Goal: Navigation & Orientation: Find specific page/section

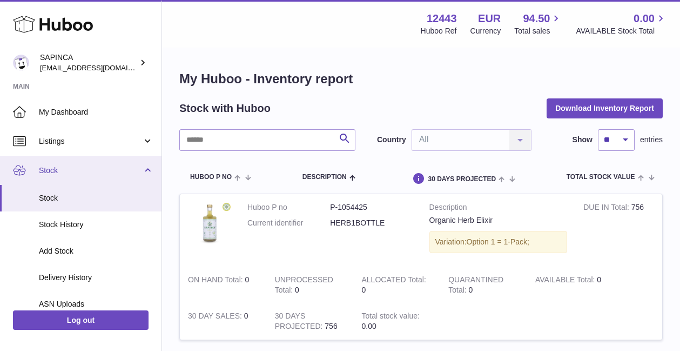
click at [54, 168] on span "Stock" at bounding box center [90, 170] width 103 height 10
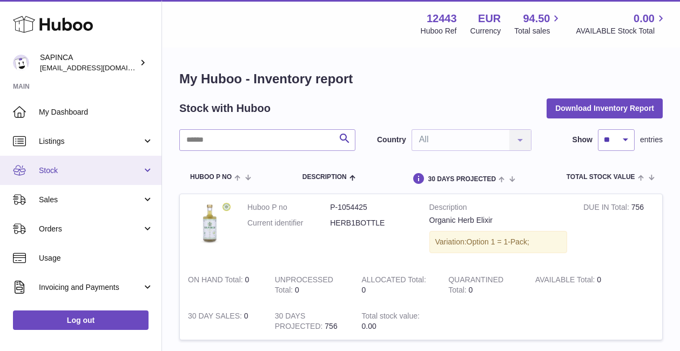
click at [51, 167] on span "Stock" at bounding box center [90, 170] width 103 height 10
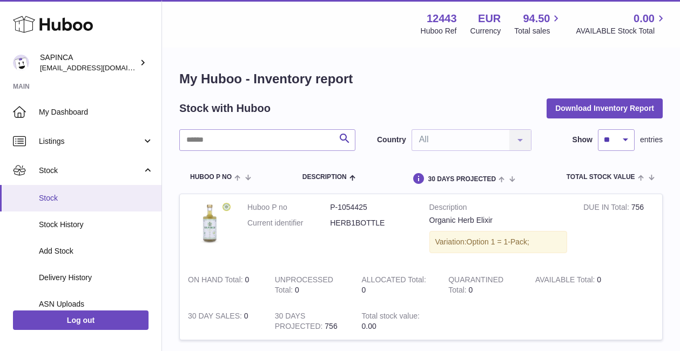
click at [48, 193] on span "Stock" at bounding box center [96, 198] width 115 height 10
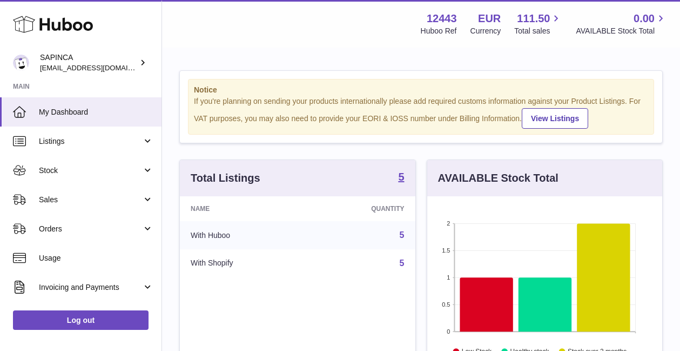
scroll to position [169, 235]
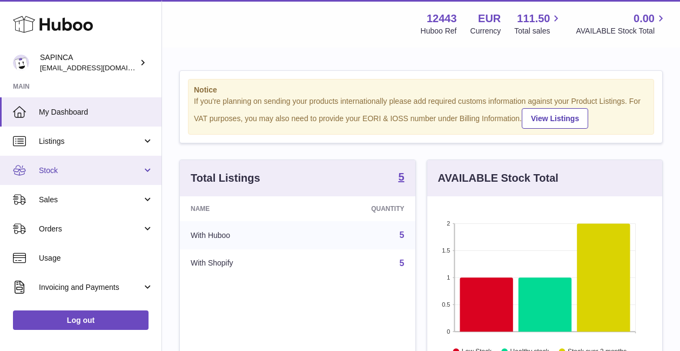
click at [61, 173] on span "Stock" at bounding box center [90, 170] width 103 height 10
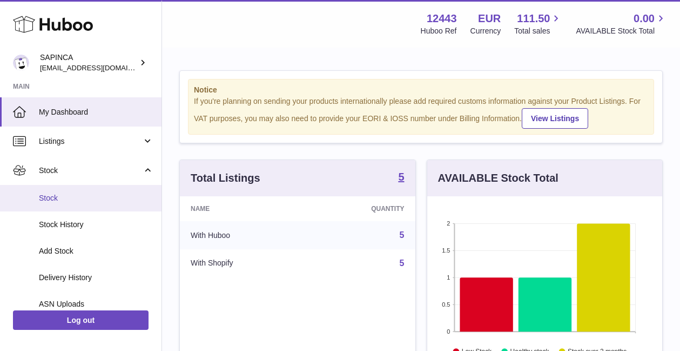
click at [59, 201] on span "Stock" at bounding box center [96, 198] width 115 height 10
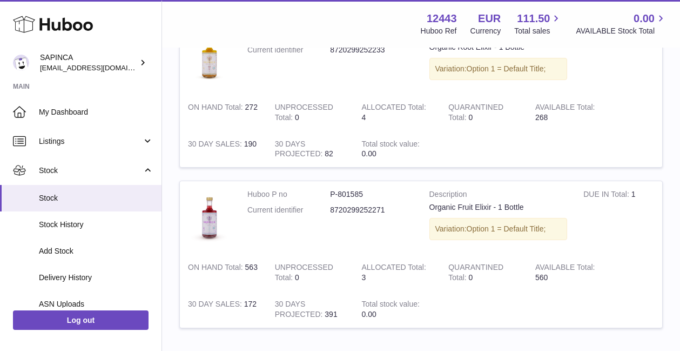
scroll to position [654, 0]
